Goal: Find specific page/section: Find specific page/section

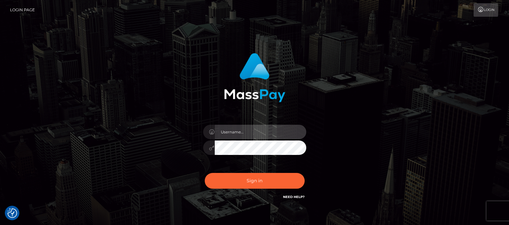
click at [239, 131] on input "text" at bounding box center [260, 132] width 91 height 14
type input "df.es"
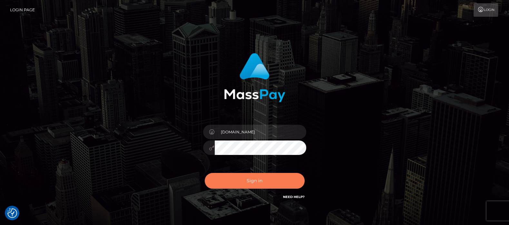
click at [251, 183] on button "Sign in" at bounding box center [255, 181] width 100 height 16
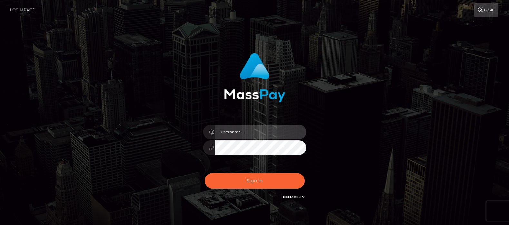
click at [241, 132] on input "text" at bounding box center [260, 132] width 91 height 14
type input "[DOMAIN_NAME]"
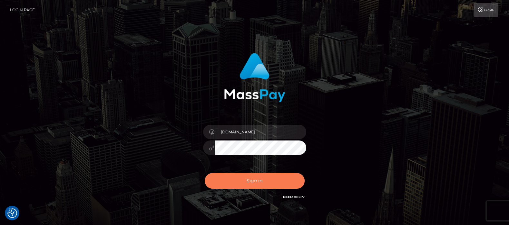
click at [243, 176] on button "Sign in" at bounding box center [255, 181] width 100 height 16
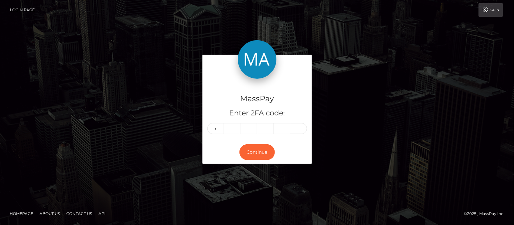
type input "3"
type input "2"
type input "5"
type input "1"
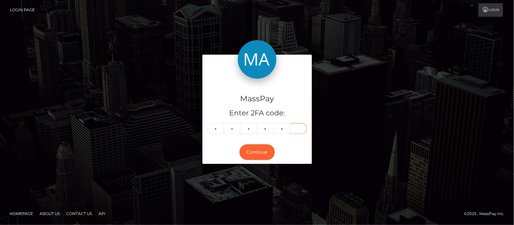
type input "5"
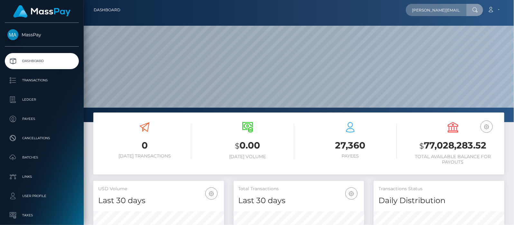
scroll to position [0, 6]
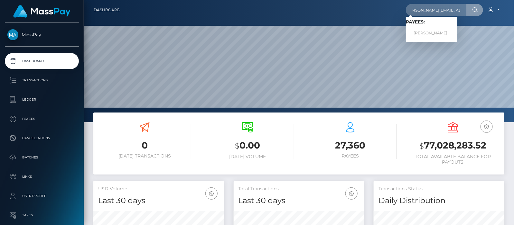
type input "lisa.hoekstraa@icloud.com"
click at [430, 33] on link "LISA ANNA HOEKSTRA" at bounding box center [432, 33] width 52 height 12
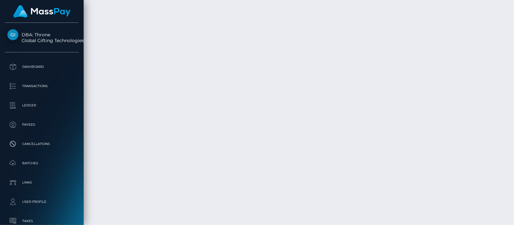
scroll to position [1731, 0]
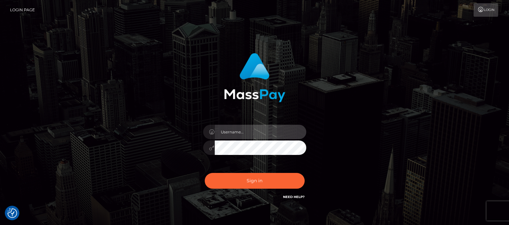
click at [247, 128] on input "text" at bounding box center [260, 132] width 91 height 14
type input "df.es"
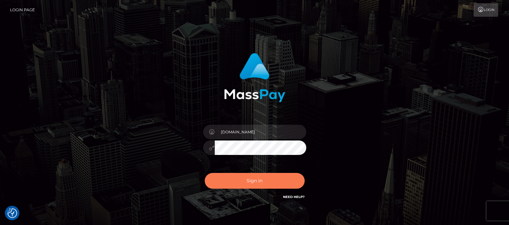
click at [252, 180] on button "Sign in" at bounding box center [255, 181] width 100 height 16
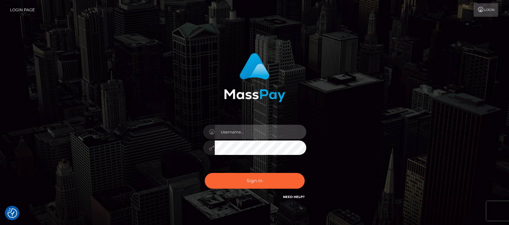
click at [246, 136] on input "text" at bounding box center [260, 132] width 91 height 14
type input "df.es"
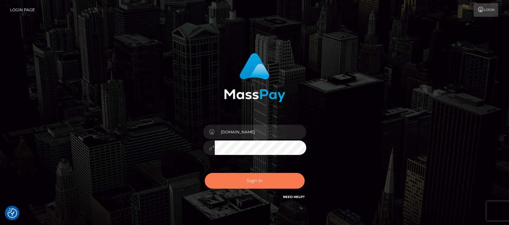
click at [249, 180] on button "Sign in" at bounding box center [255, 181] width 100 height 16
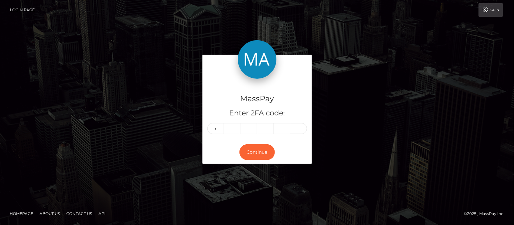
type input "9"
type input "4"
type input "2"
type input "0"
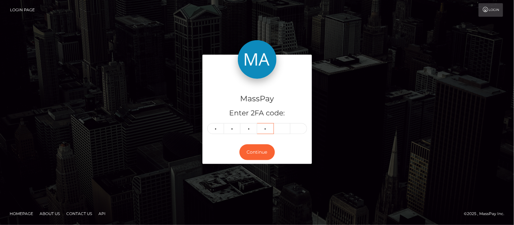
type input "3"
type input "7"
type input "0"
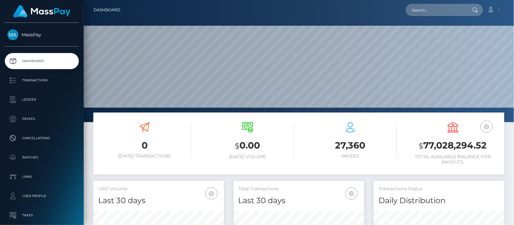
scroll to position [114, 131]
click at [454, 7] on input "text" at bounding box center [436, 10] width 61 height 12
paste input "[EMAIL_ADDRESS][DOMAIN_NAME]"
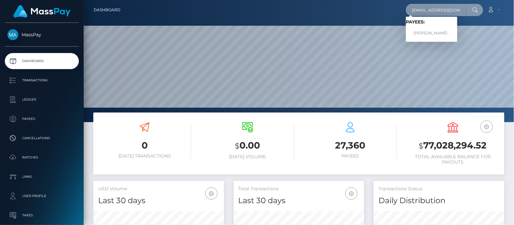
type input "[EMAIL_ADDRESS][DOMAIN_NAME]"
click at [434, 33] on link "[PERSON_NAME]" at bounding box center [432, 33] width 52 height 12
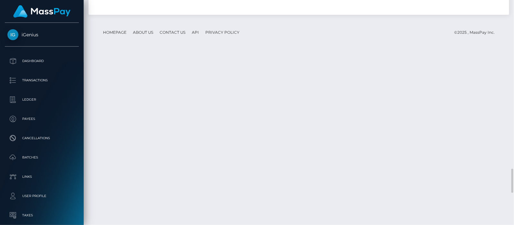
scroll to position [77, 131]
